Goal: Transaction & Acquisition: Obtain resource

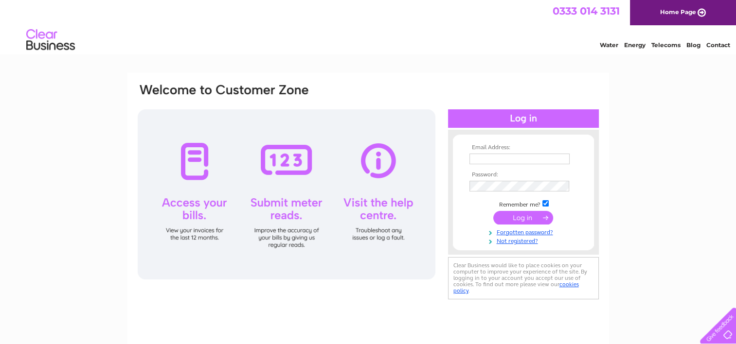
type input "martyn.atack@sms-plc.com"
click at [525, 218] on input "submit" at bounding box center [523, 218] width 60 height 14
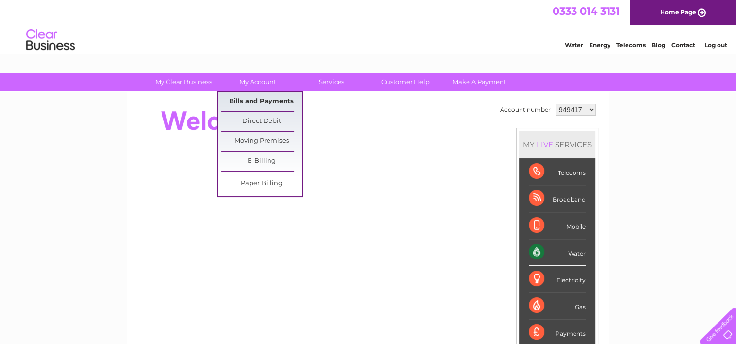
click at [259, 99] on link "Bills and Payments" at bounding box center [261, 101] width 80 height 19
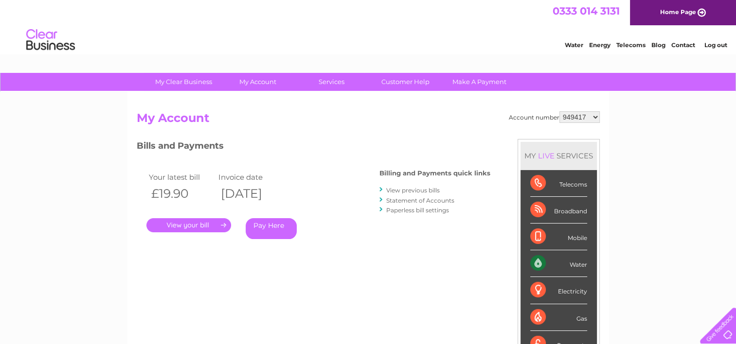
click at [412, 190] on link "View previous bills" at bounding box center [413, 190] width 54 height 7
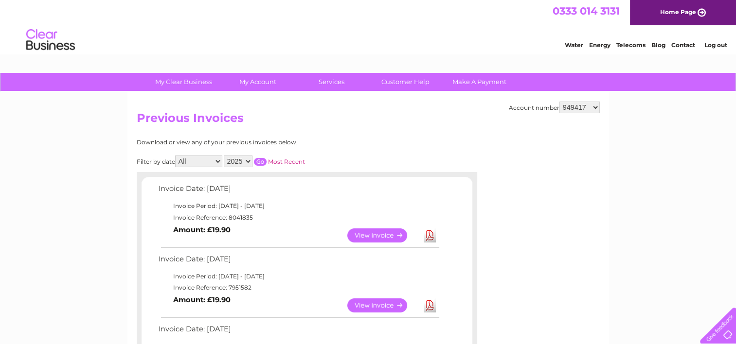
click at [430, 234] on link "Download" at bounding box center [430, 236] width 12 height 14
click at [595, 107] on select "949417 955689 995080 1104751" at bounding box center [579, 108] width 40 height 12
select select "955689"
click at [560, 102] on select "949417 955689 995080 1104751" at bounding box center [579, 108] width 40 height 12
click at [595, 107] on select "949417 955689 995080 1104751" at bounding box center [579, 108] width 40 height 12
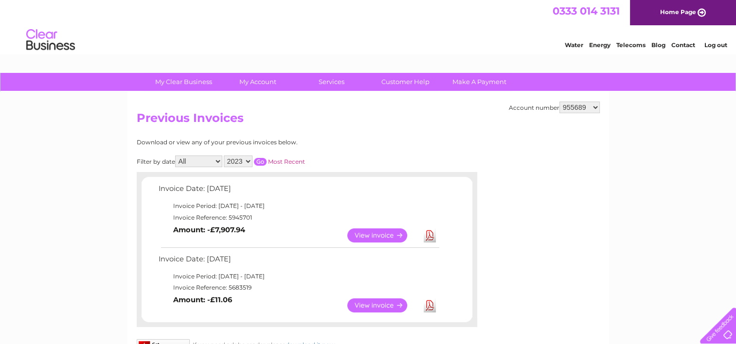
select select "995080"
click at [560, 102] on select "949417 955689 995080 1104751" at bounding box center [579, 108] width 40 height 12
click at [429, 233] on link "Download" at bounding box center [430, 236] width 12 height 14
click at [419, 41] on div "Water Energy Telecoms Blog Contact Log out" at bounding box center [368, 41] width 736 height 32
click at [595, 106] on select "949417 955689 995080 1104751" at bounding box center [579, 108] width 40 height 12
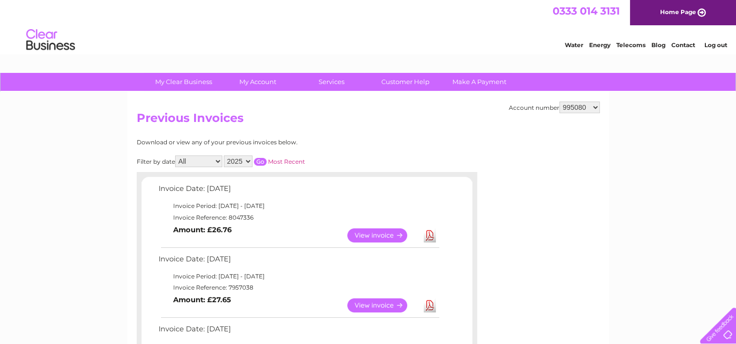
select select "1104751"
click at [560, 102] on select "949417 955689 995080 1104751" at bounding box center [579, 108] width 40 height 12
click at [430, 235] on link "Download" at bounding box center [430, 236] width 12 height 14
